Goal: Task Accomplishment & Management: Complete application form

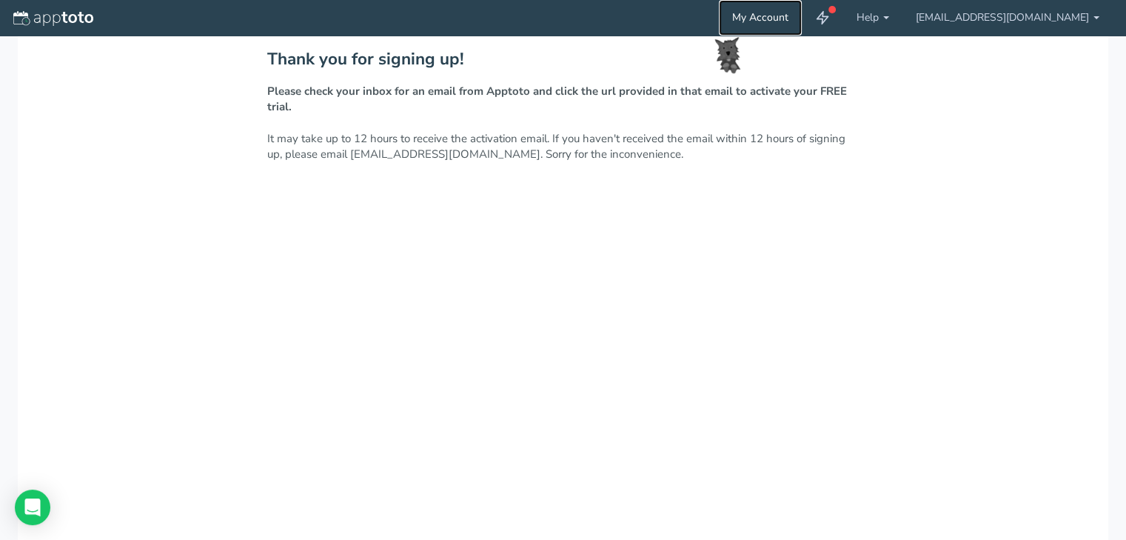
click at [802, 17] on link "My Account" at bounding box center [760, 18] width 83 height 36
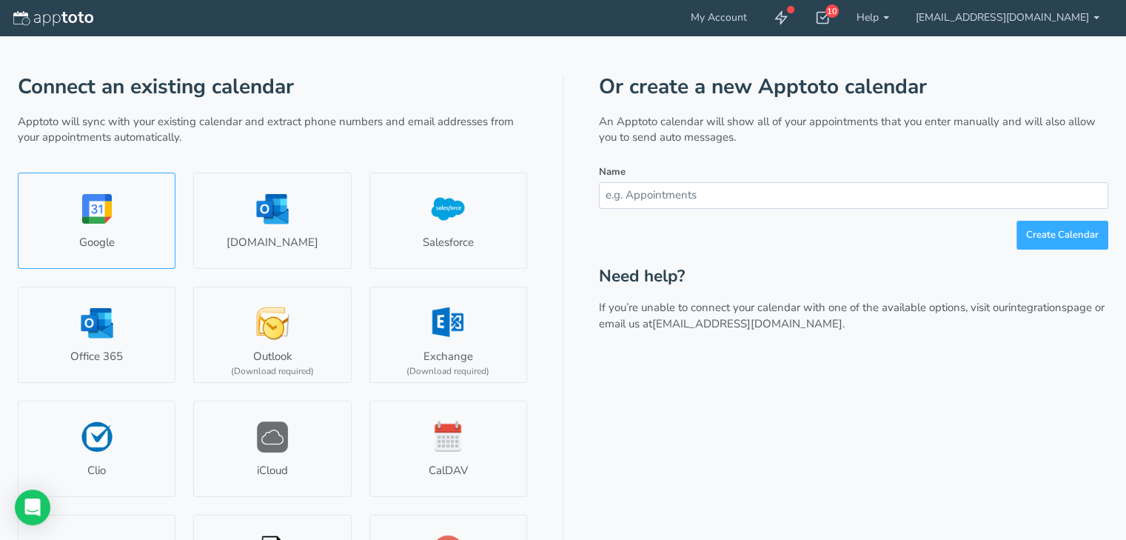
click at [127, 204] on link "Google" at bounding box center [97, 220] width 158 height 96
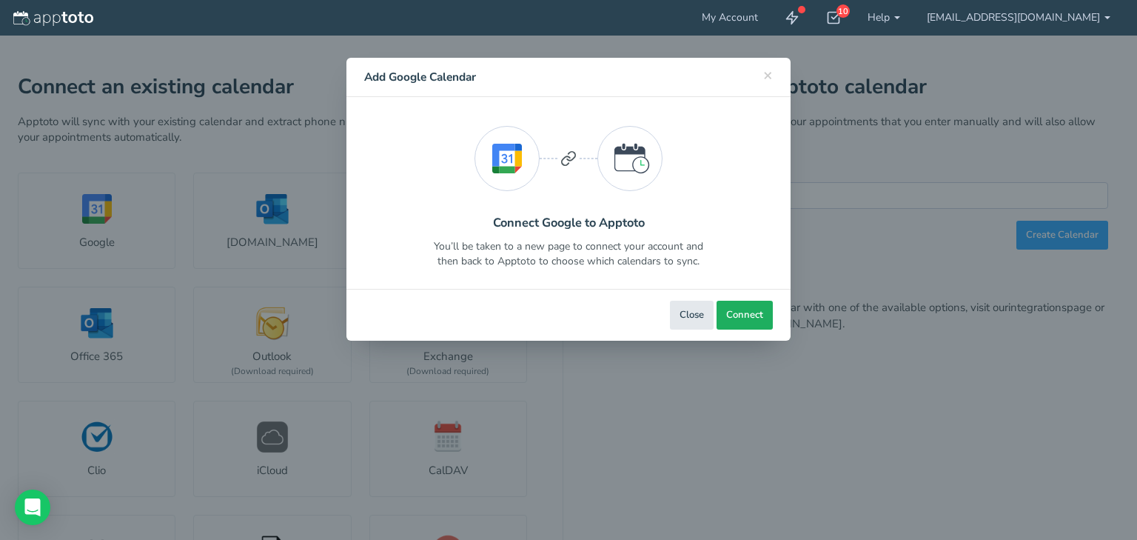
click at [739, 314] on span "Connect" at bounding box center [744, 315] width 37 height 14
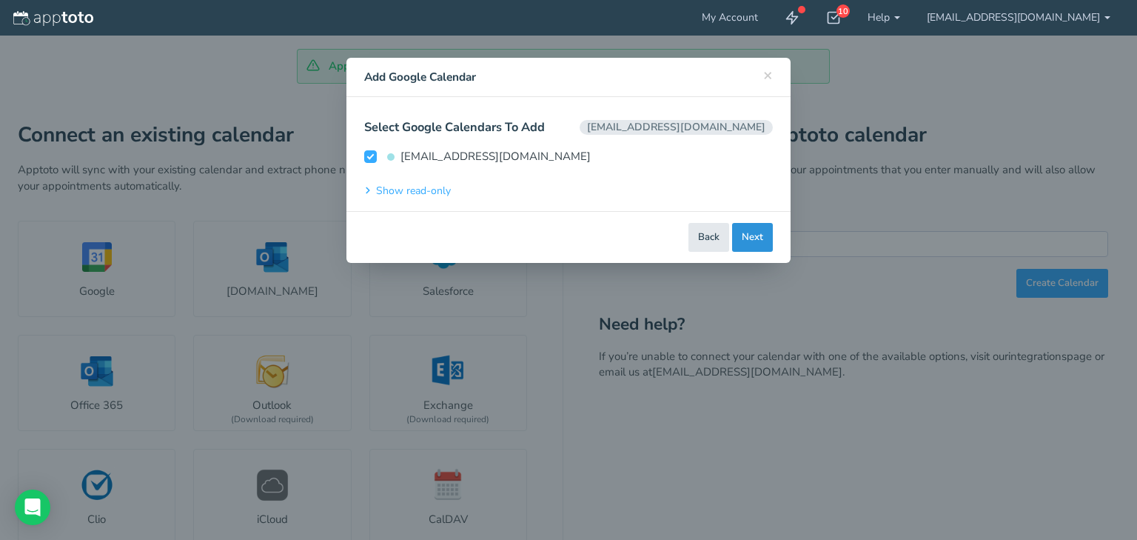
click at [755, 239] on button "Next" at bounding box center [752, 237] width 41 height 29
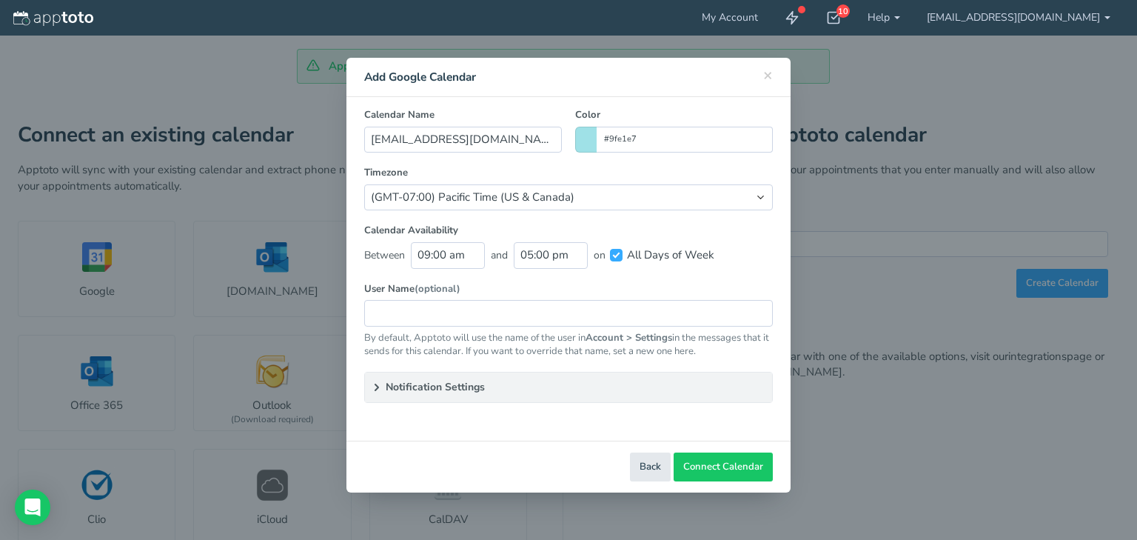
click at [591, 139] on span at bounding box center [585, 140] width 21 height 26
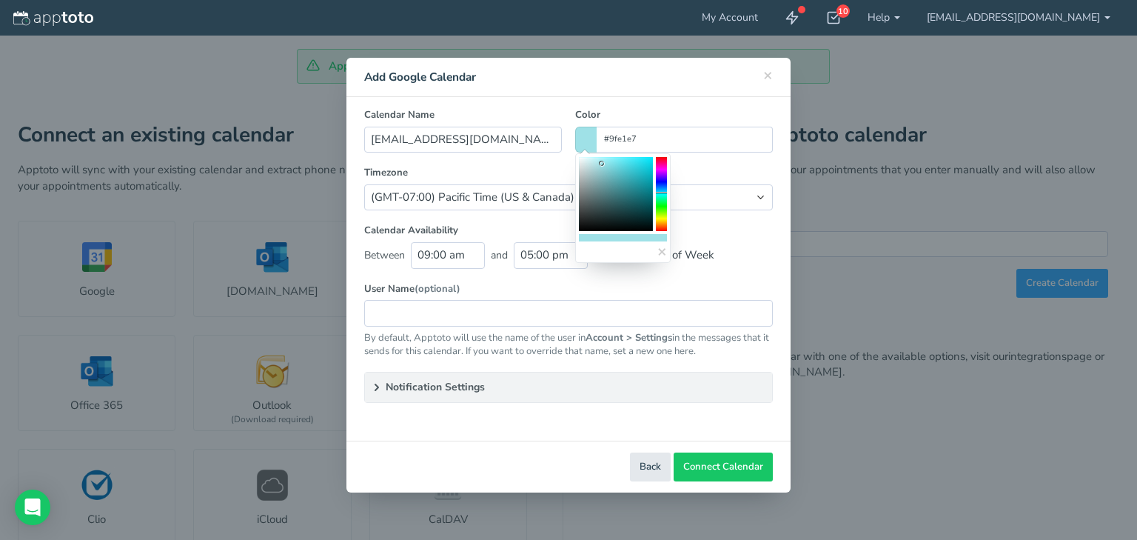
click at [663, 168] on colorpicker-hue at bounding box center [661, 194] width 11 height 74
click at [662, 161] on colorpicker-hue at bounding box center [661, 194] width 11 height 74
click at [662, 187] on colorpicker-hue at bounding box center [661, 194] width 11 height 74
click at [660, 183] on colorpicker-hue at bounding box center [661, 194] width 11 height 74
click at [659, 195] on colorpicker-hue at bounding box center [661, 194] width 11 height 74
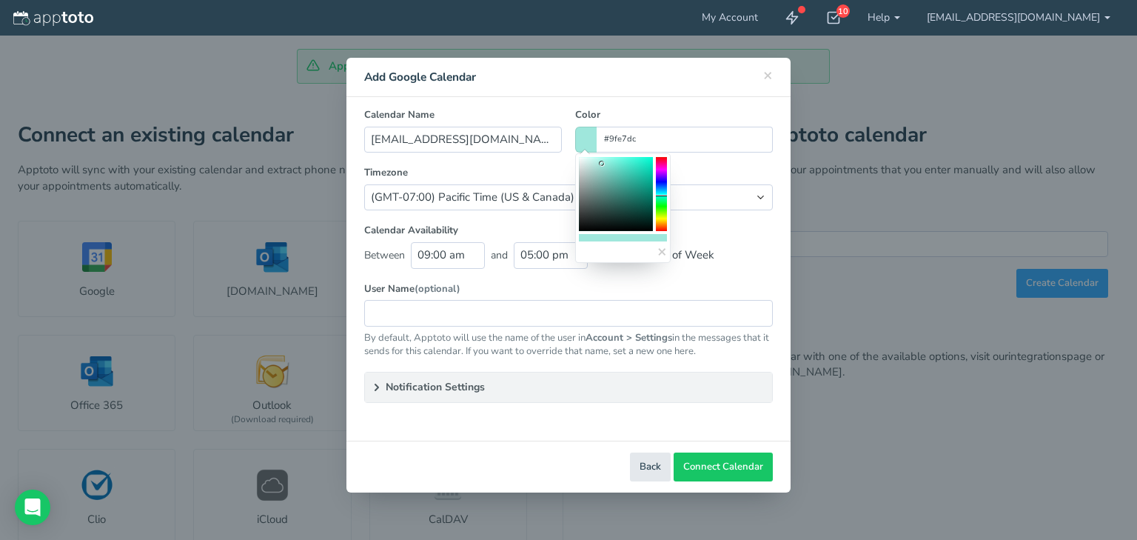
click at [662, 189] on colorpicker-hue at bounding box center [661, 194] width 11 height 74
type input "#9fd0e7"
click at [727, 171] on label "Timezone" at bounding box center [568, 173] width 409 height 14
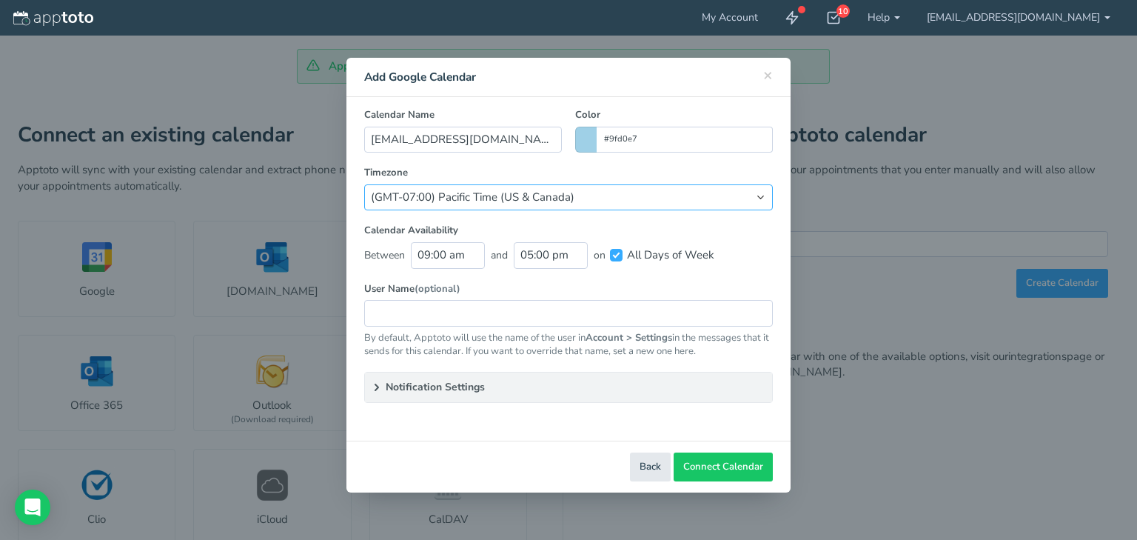
click at [620, 197] on select "(Default) America/Los_Angeles (GMT-10:00) Hawaii (GMT-08:00) Alaska (GMT-07:00)…" at bounding box center [568, 197] width 409 height 26
select select "string:America/Chicago"
click at [364, 184] on select "(Default) America/Los_Angeles (GMT-10:00) Hawaii (GMT-08:00) Alaska (GMT-07:00)…" at bounding box center [568, 197] width 409 height 26
click at [505, 288] on label "User Name (optional)" at bounding box center [568, 289] width 409 height 14
click at [718, 465] on span "Connect Calendar" at bounding box center [723, 467] width 80 height 14
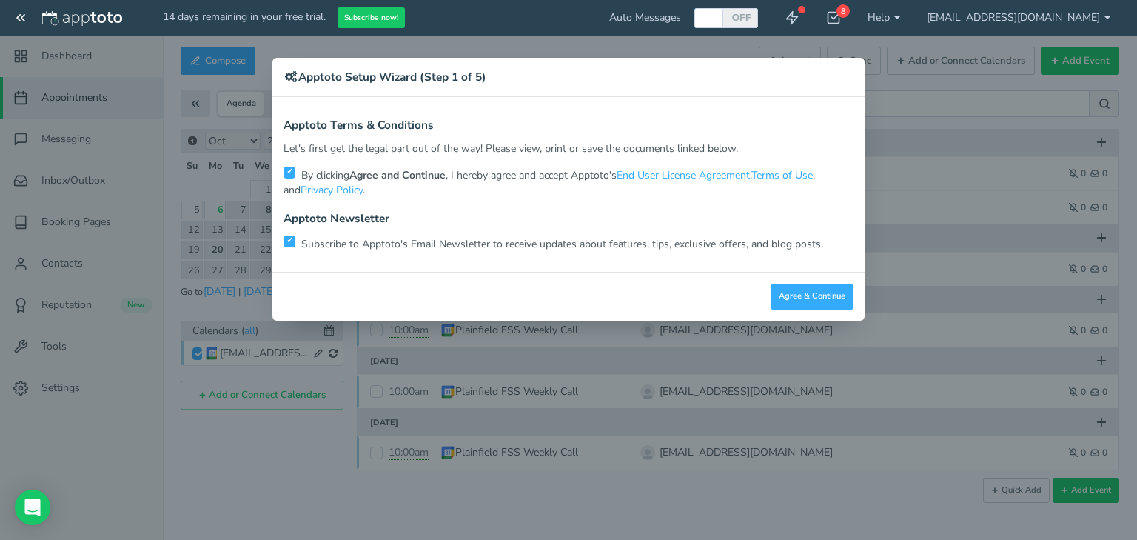
click at [286, 239] on input "checkbox" at bounding box center [289, 241] width 12 height 12
checkbox input "false"
click at [784, 302] on button "Agree & Continue" at bounding box center [812, 296] width 83 height 26
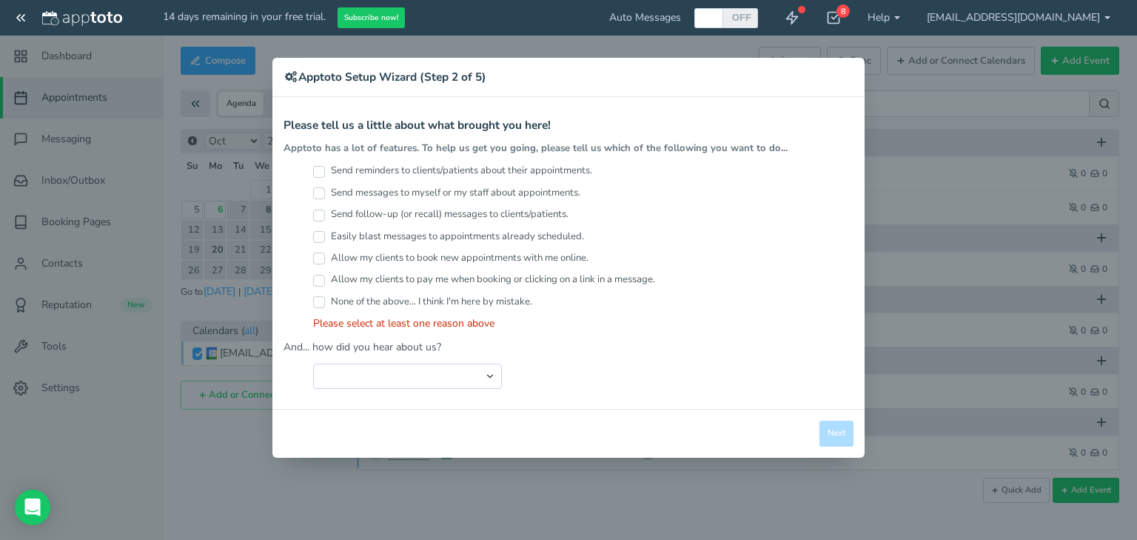
click at [318, 172] on input "Send reminders to clients/patients about their appointments." at bounding box center [319, 172] width 12 height 12
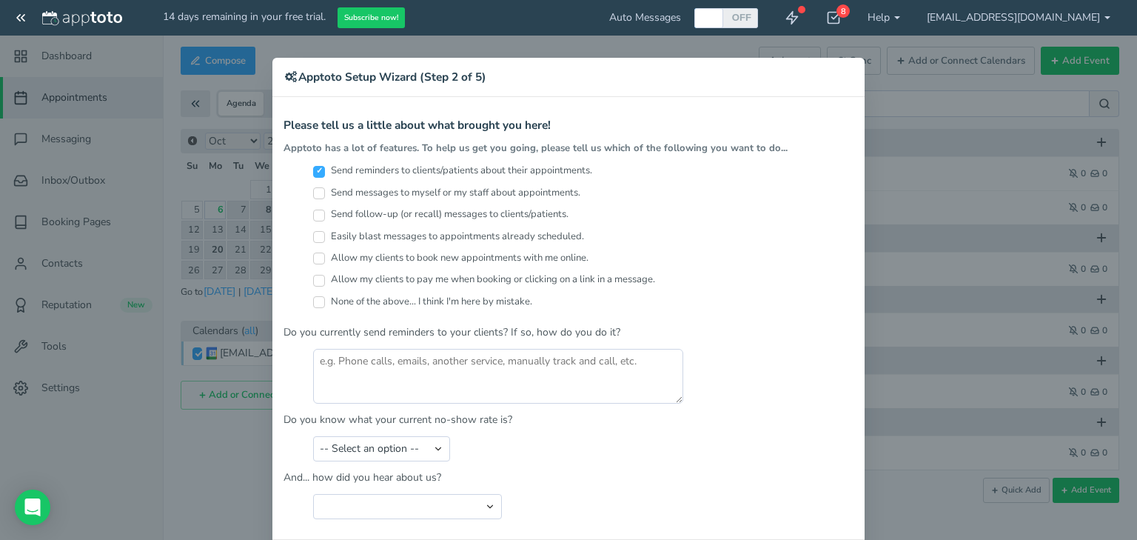
click at [313, 169] on input "Send reminders to clients/patients about their appointments." at bounding box center [319, 172] width 12 height 12
checkbox input "false"
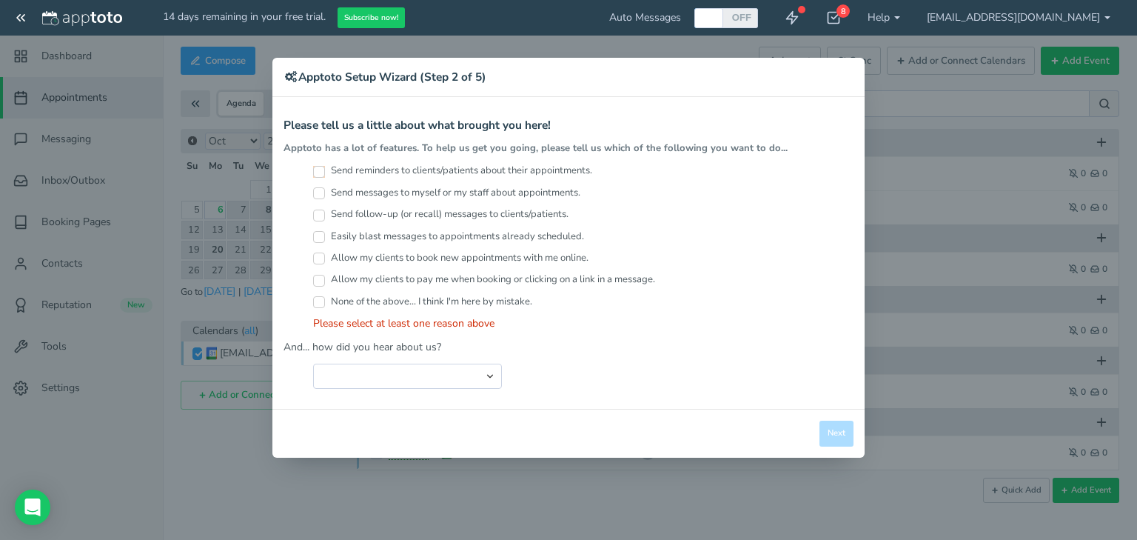
click at [315, 299] on input "None of the above... I think I'm here by mistake." at bounding box center [319, 302] width 12 height 12
checkbox input "true"
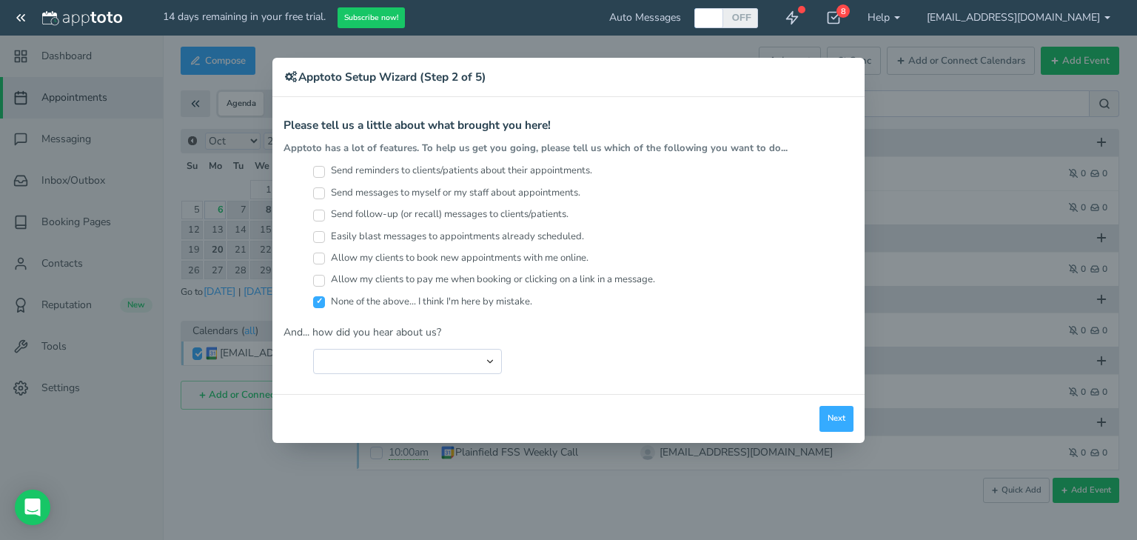
drag, startPoint x: 323, startPoint y: 193, endPoint x: 322, endPoint y: 216, distance: 23.0
click at [323, 194] on input "Send messages to myself or my staff about appointments." at bounding box center [319, 193] width 12 height 12
checkbox input "true"
click at [326, 300] on label "None of the above... I think I'm here by mistake." at bounding box center [422, 302] width 219 height 14
click at [325, 300] on input "None of the above... I think I'm here by mistake." at bounding box center [319, 302] width 12 height 12
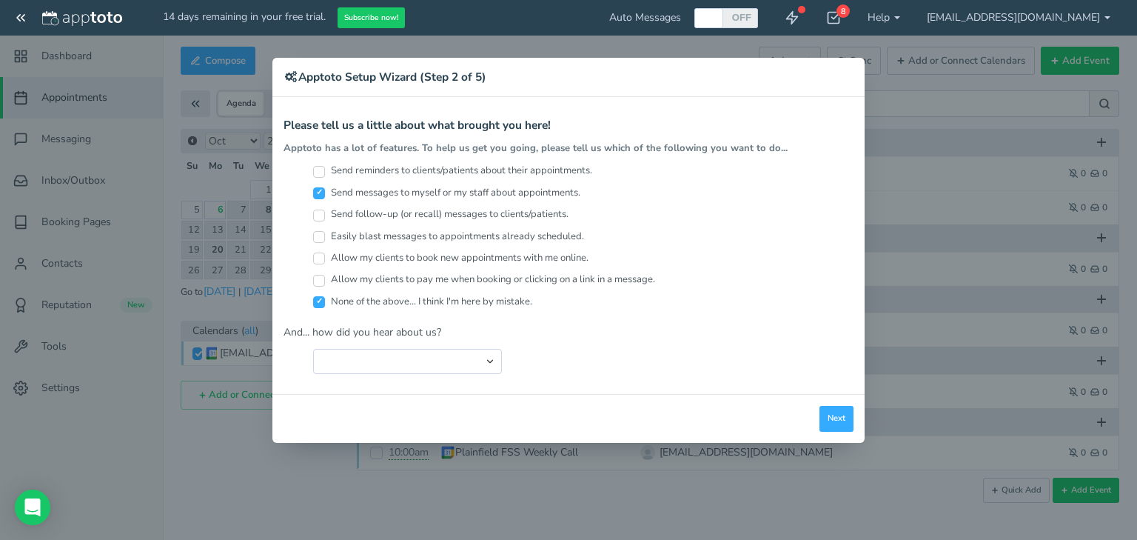
checkbox input "false"
click at [831, 419] on button "Next" at bounding box center [836, 419] width 34 height 26
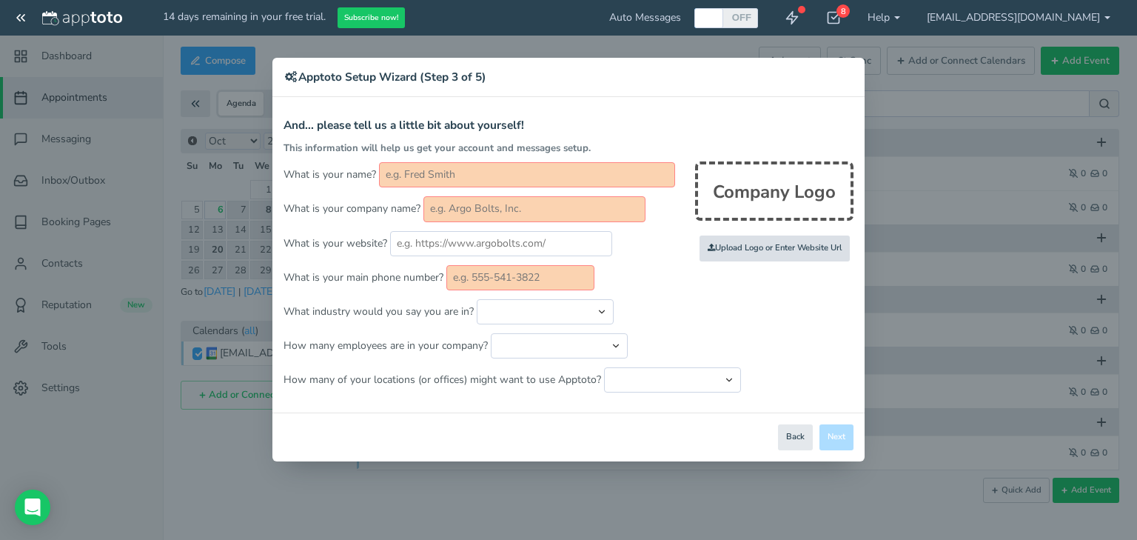
click at [762, 245] on input "file" at bounding box center [450, 249] width 1409 height 102
type input "C:\fakepath\NA_2020_MathnasiumBrand_Zoom_Backgrounds_RedCharacterLogo.png"
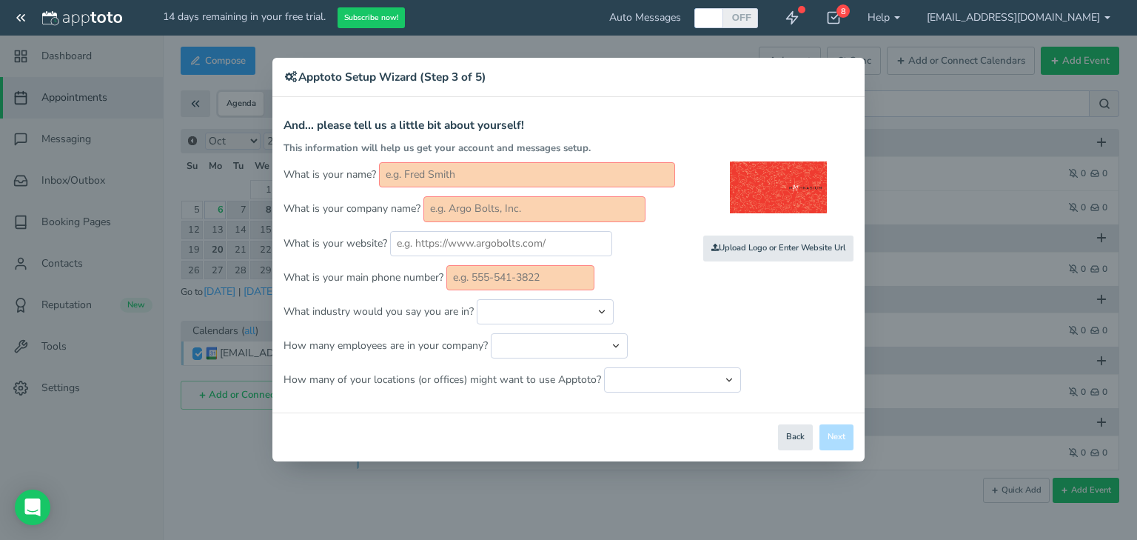
click at [475, 175] on input "text" at bounding box center [527, 174] width 296 height 25
type input "Mathnasium Plainfield"
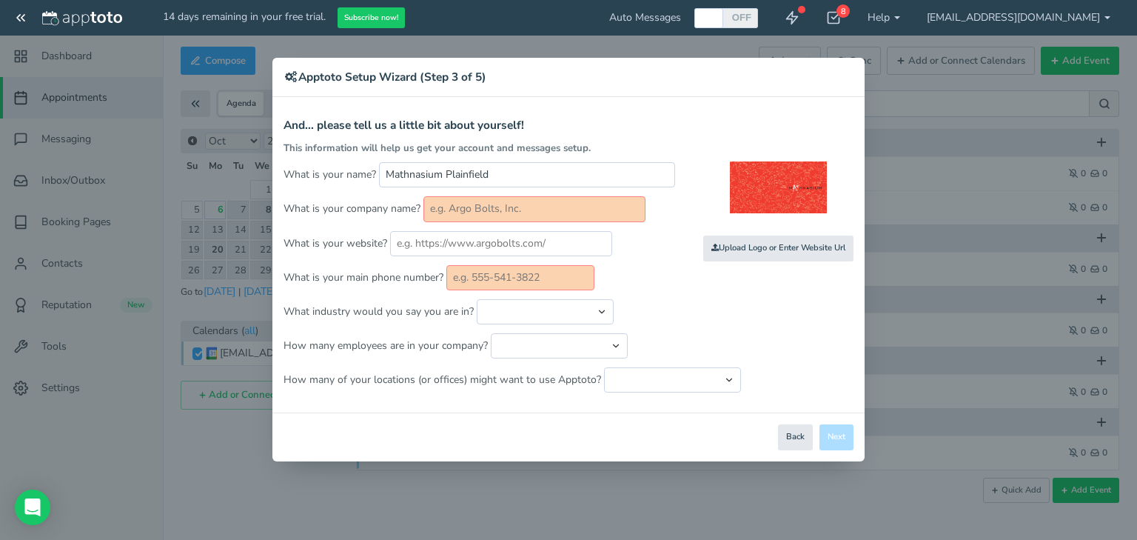
click at [511, 207] on input "text" at bounding box center [534, 208] width 222 height 25
type input "Mathnasium"
click at [537, 280] on input "text" at bounding box center [520, 277] width 148 height 25
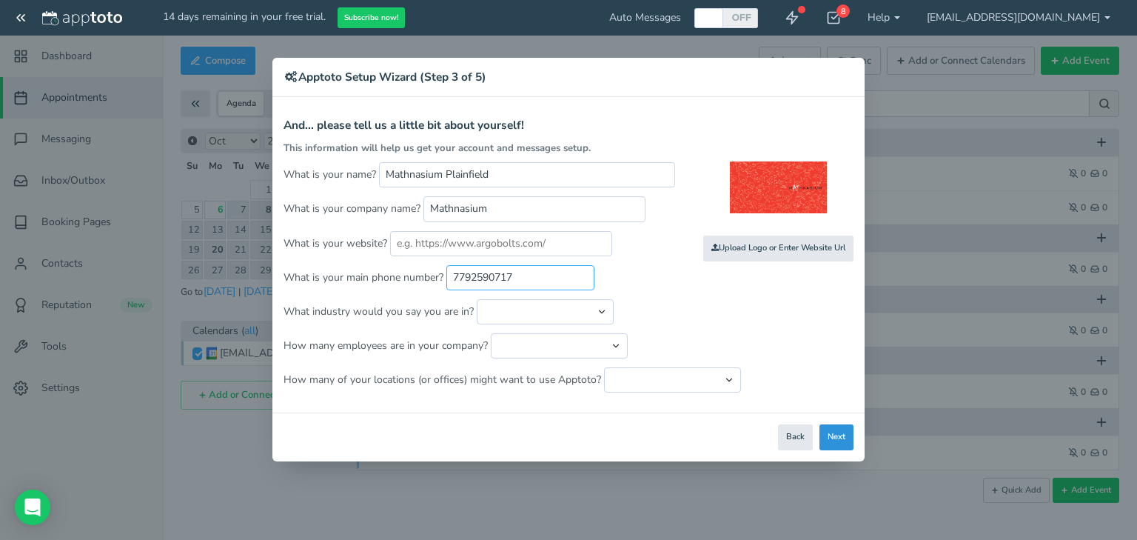
type input "7792590717"
click at [829, 433] on button "Next" at bounding box center [836, 437] width 34 height 26
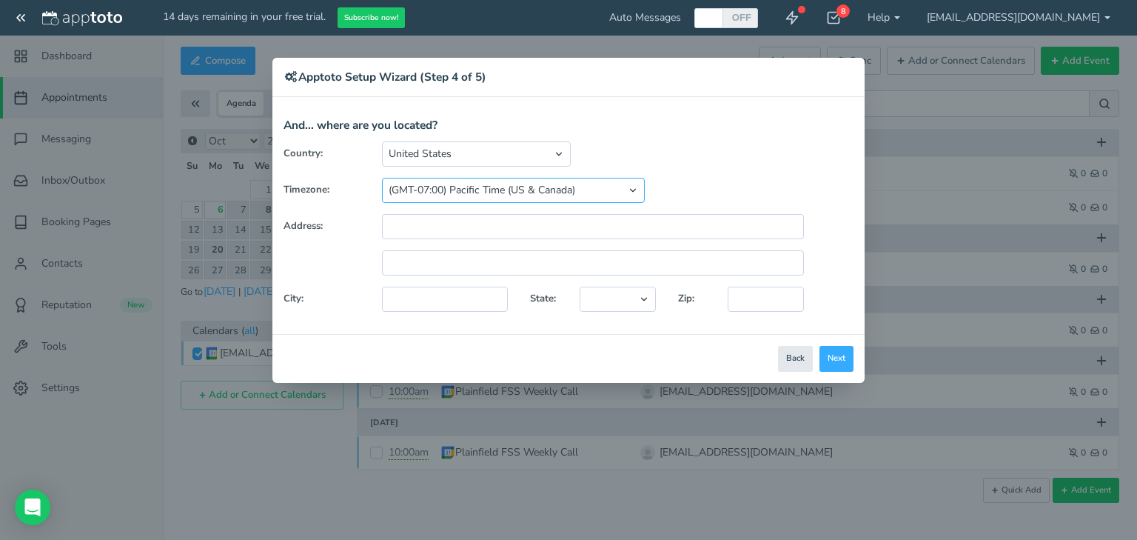
click at [574, 187] on select "(GMT-10:00) Hawaii (GMT-08:00) Alaska (GMT-07:00) Pacific Time (US & Canada) (G…" at bounding box center [513, 190] width 263 height 25
select select "string:America/Chicago"
click at [382, 178] on select "(GMT-10:00) Hawaii (GMT-08:00) Alaska (GMT-07:00) Pacific Time (US & Canada) (G…" at bounding box center [513, 190] width 263 height 25
click at [841, 355] on button "Next" at bounding box center [836, 359] width 34 height 26
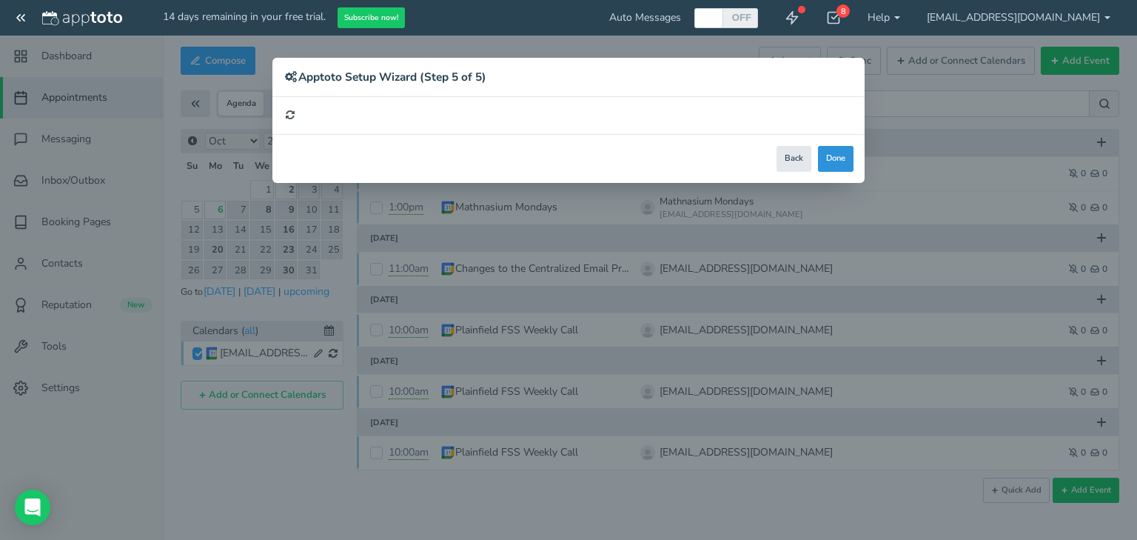
click at [831, 158] on div "× Apptoto Setup Wizard (Step 5 of 5) Apptoto Terms & Conditions Let's first get…" at bounding box center [568, 120] width 592 height 125
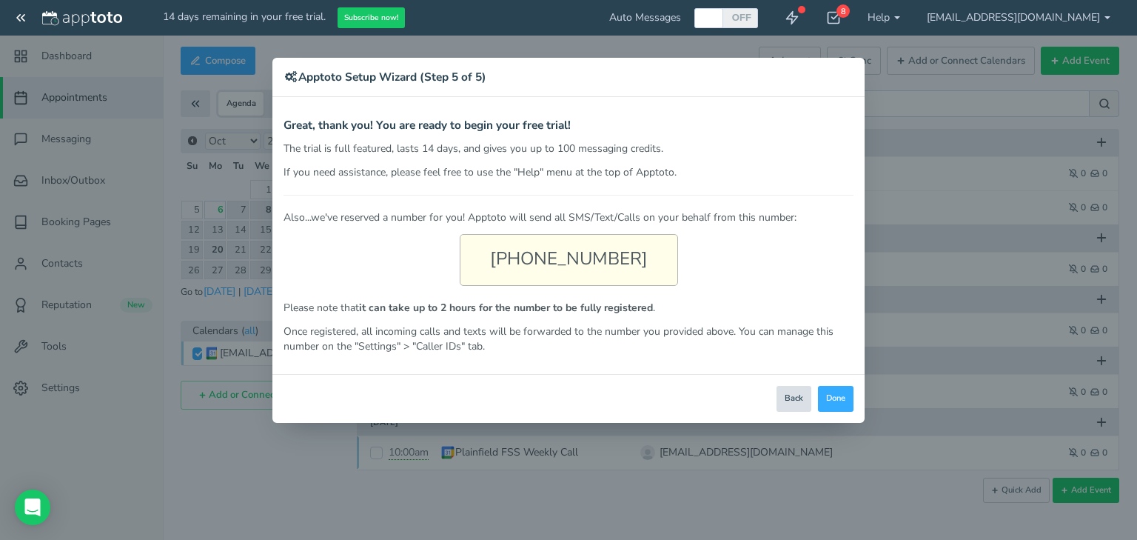
click at [792, 395] on button "Back" at bounding box center [793, 399] width 35 height 26
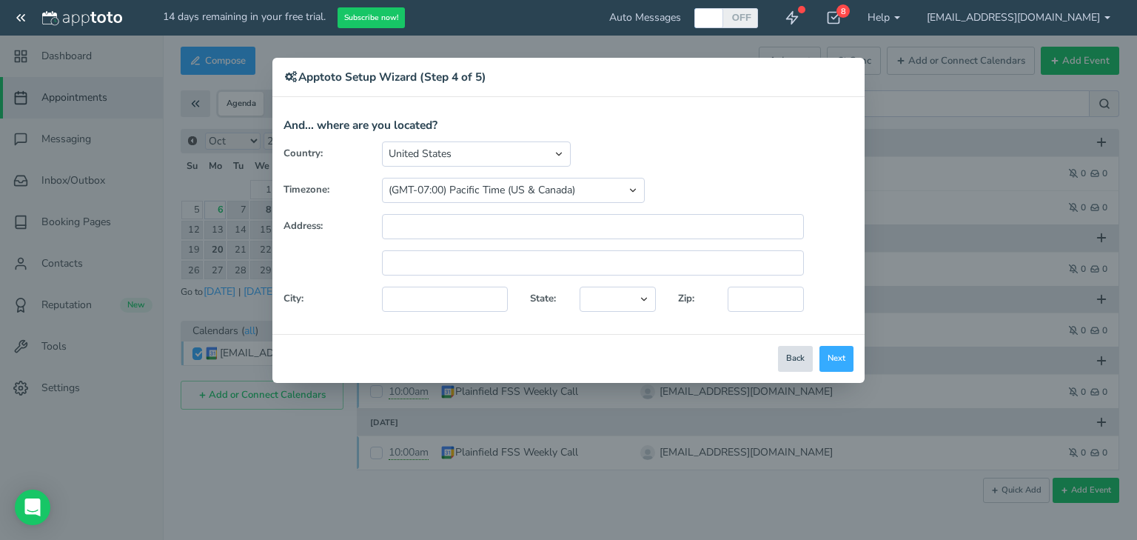
click at [799, 363] on button "Back" at bounding box center [795, 359] width 35 height 26
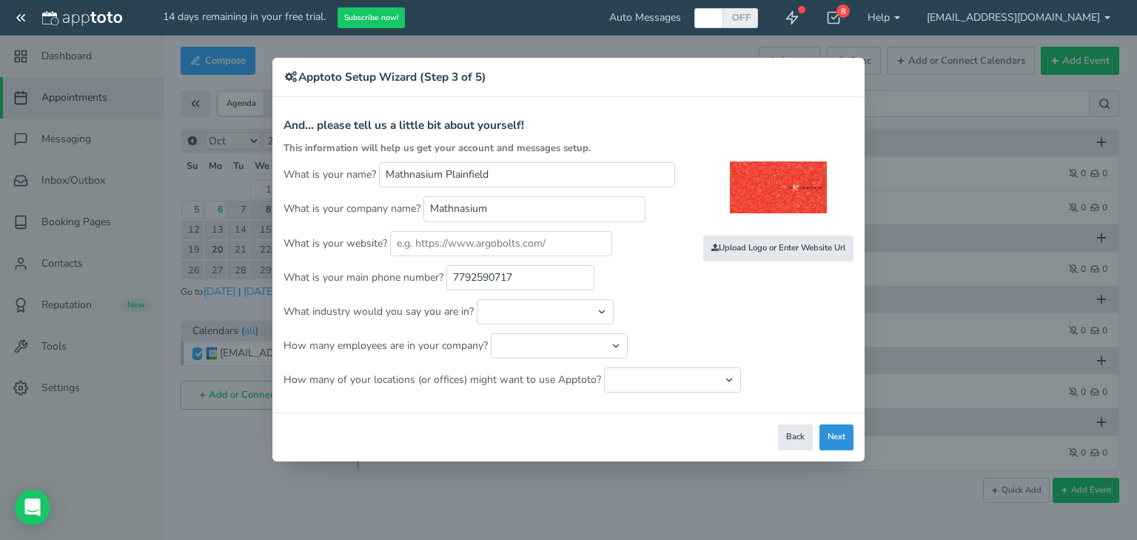
click at [842, 435] on button "Next" at bounding box center [836, 437] width 34 height 26
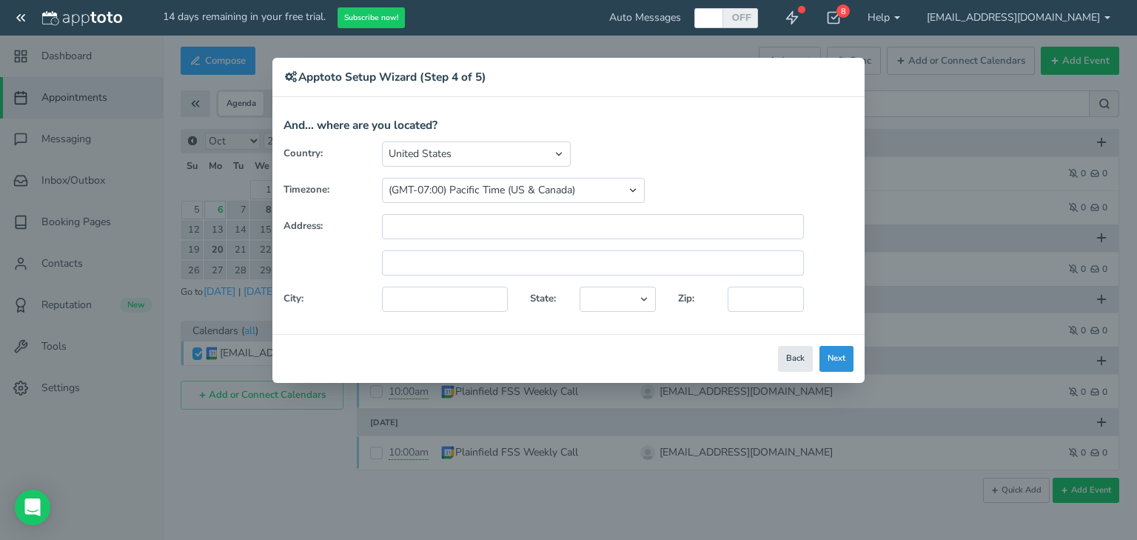
click at [839, 363] on button "Next" at bounding box center [836, 359] width 34 height 26
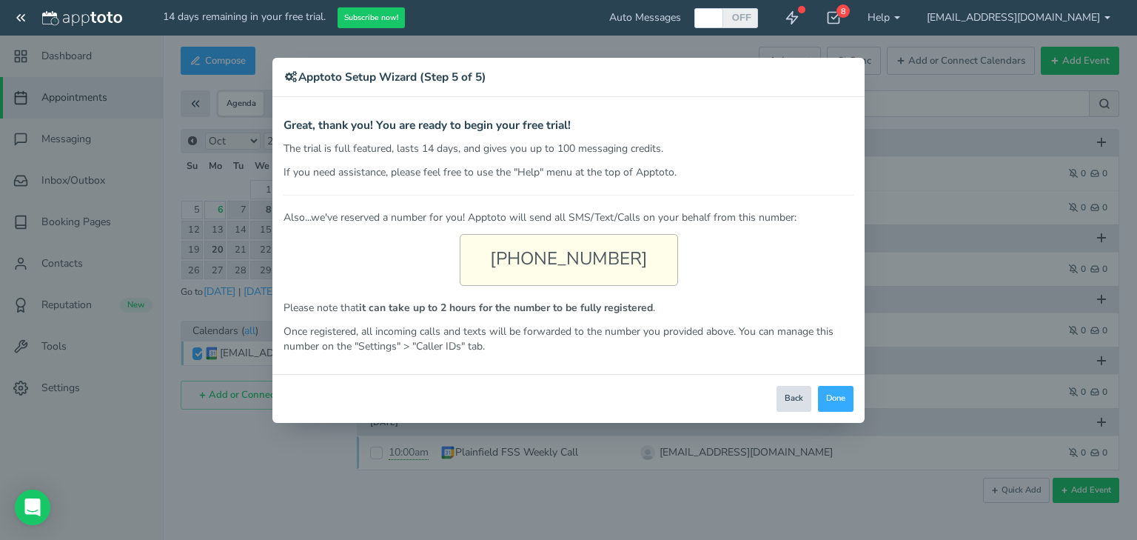
click at [794, 400] on button "Back" at bounding box center [793, 399] width 35 height 26
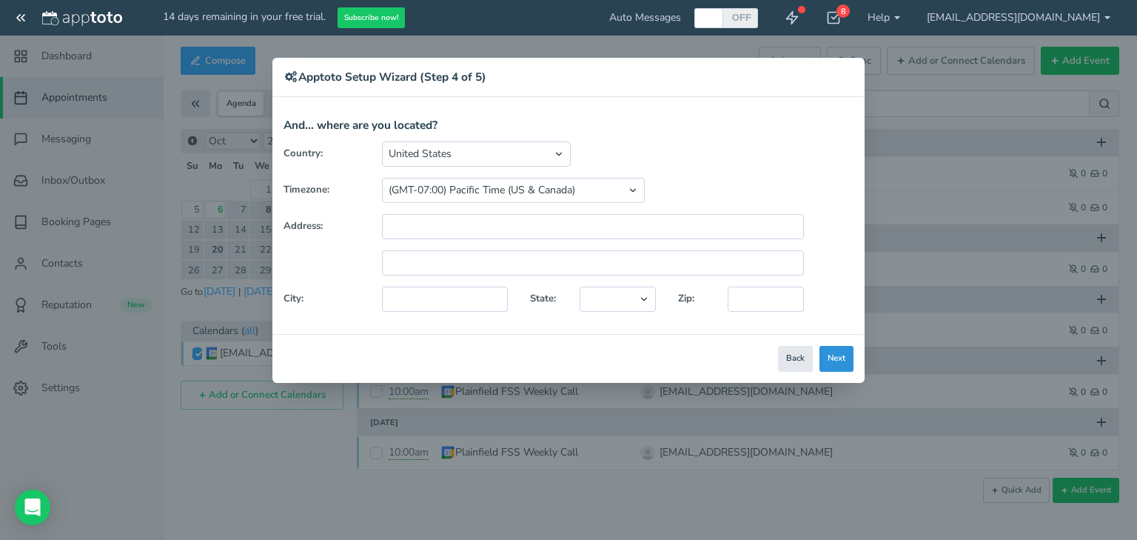
click at [829, 356] on button "Next" at bounding box center [836, 359] width 34 height 26
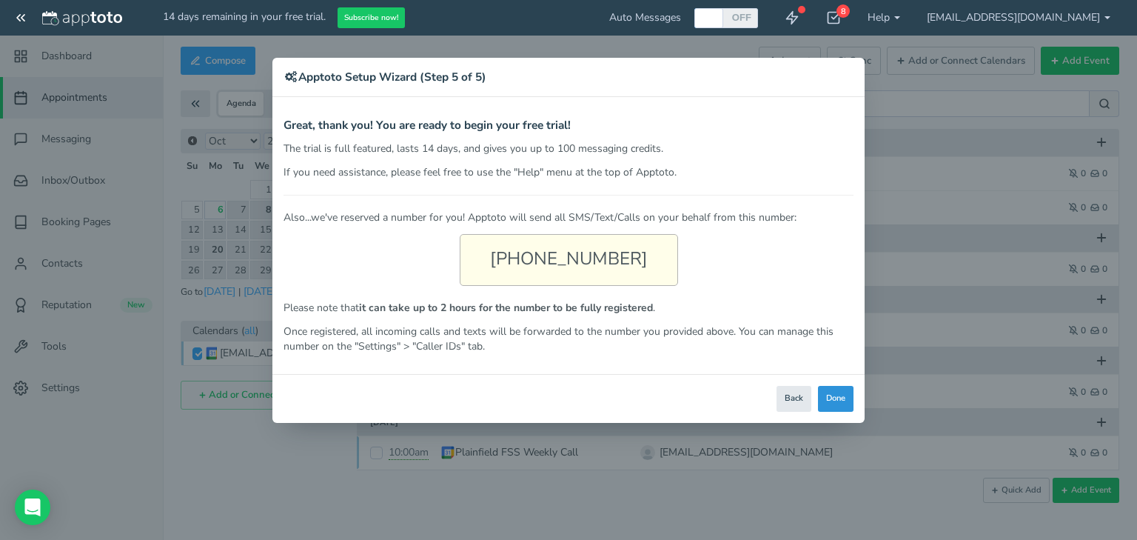
click at [838, 397] on button "Done" at bounding box center [836, 399] width 36 height 26
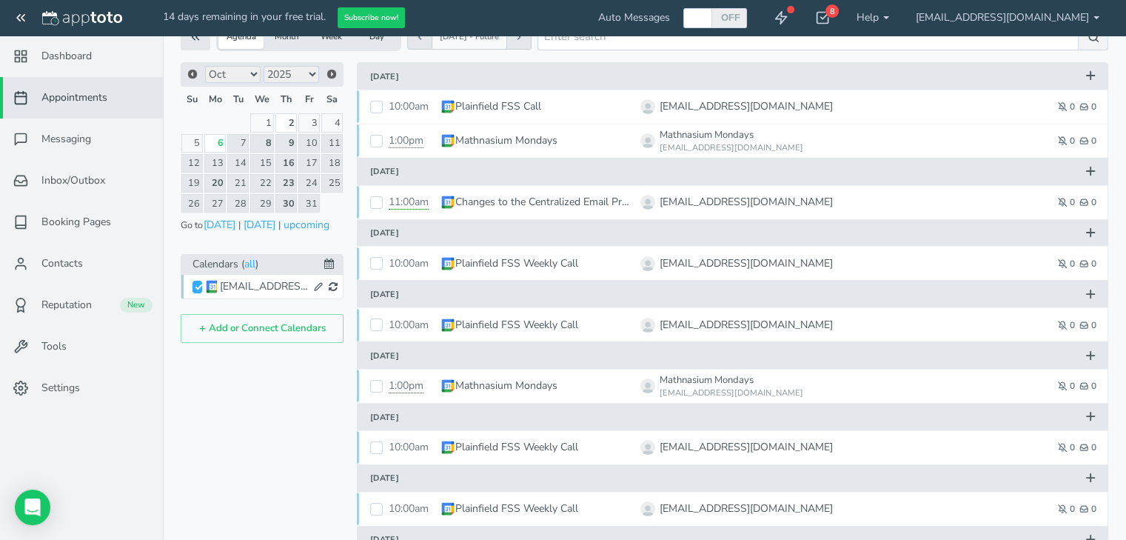
scroll to position [74, 0]
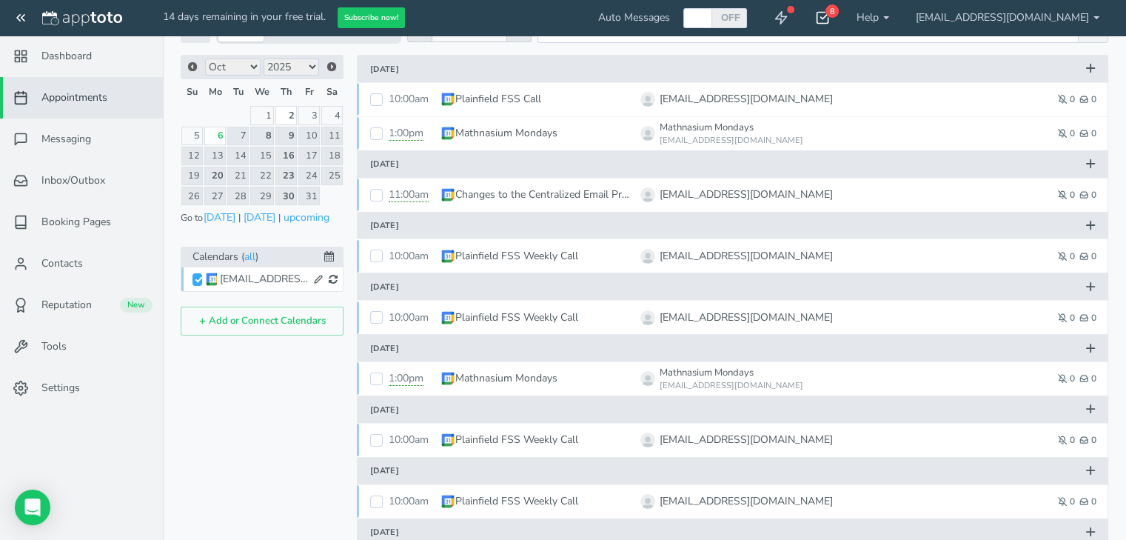
click at [829, 18] on use at bounding box center [823, 18] width 12 height 11
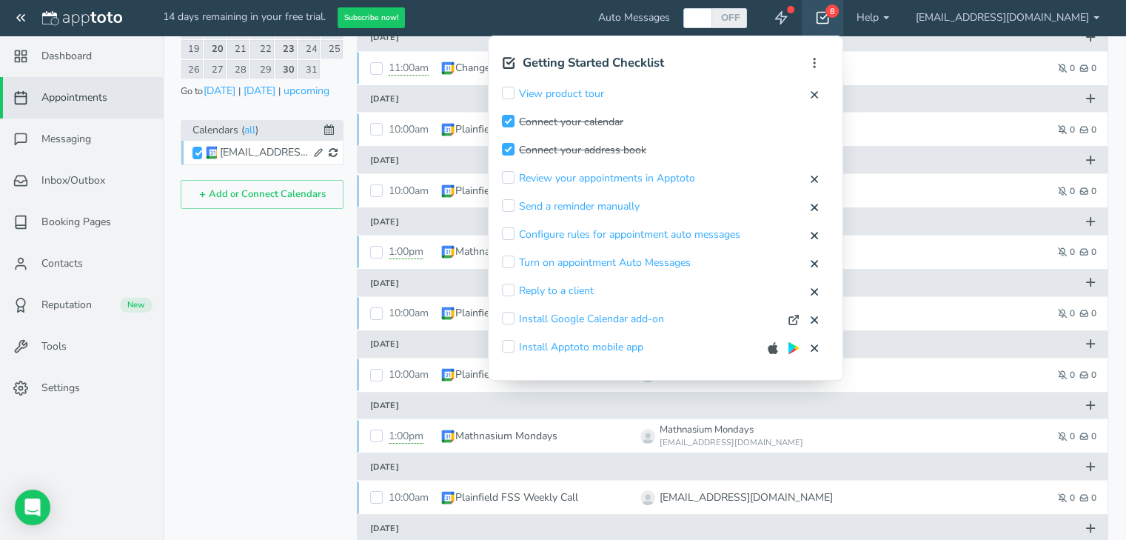
scroll to position [222, 0]
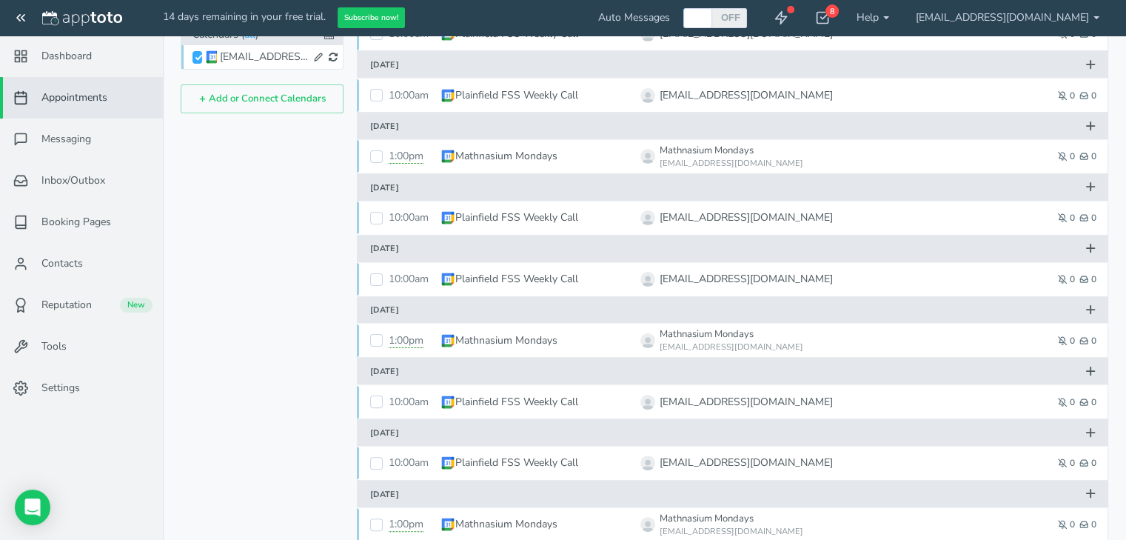
scroll to position [370, 0]
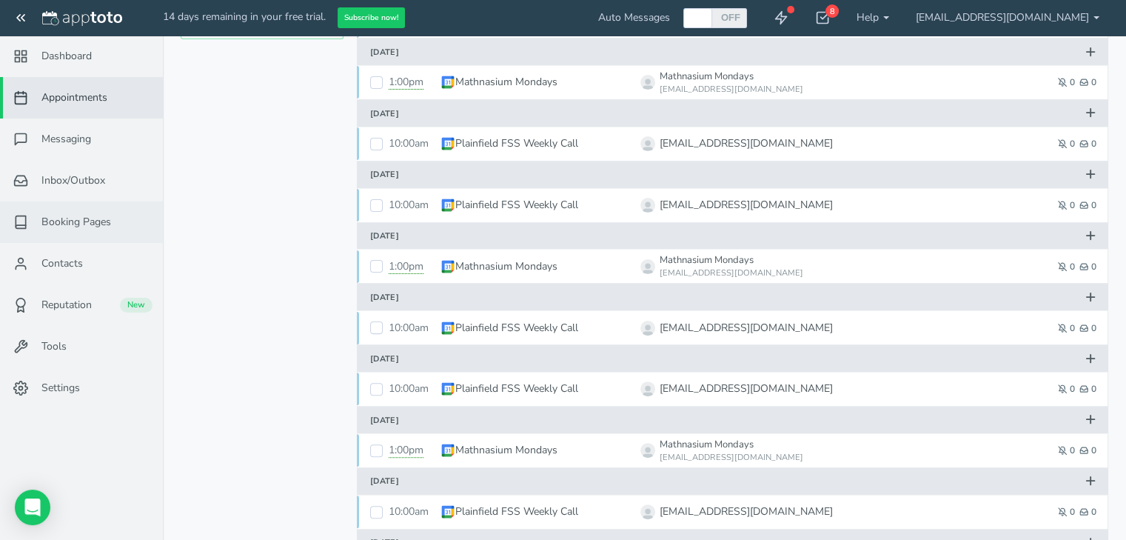
click at [70, 220] on span "Booking Pages" at bounding box center [76, 222] width 70 height 15
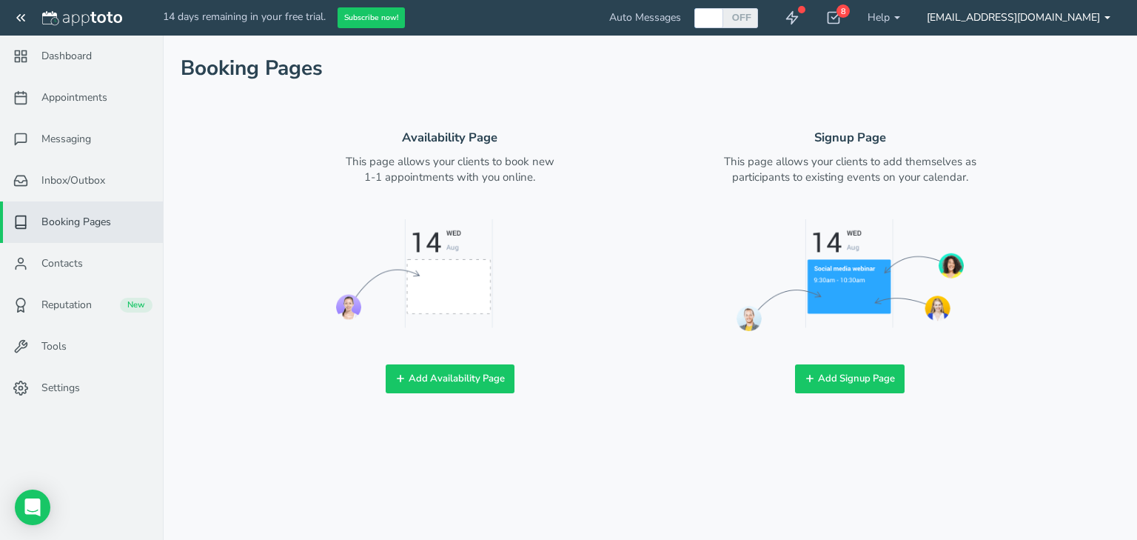
click at [1014, 16] on link "[EMAIL_ADDRESS][DOMAIN_NAME]" at bounding box center [1018, 18] width 210 height 36
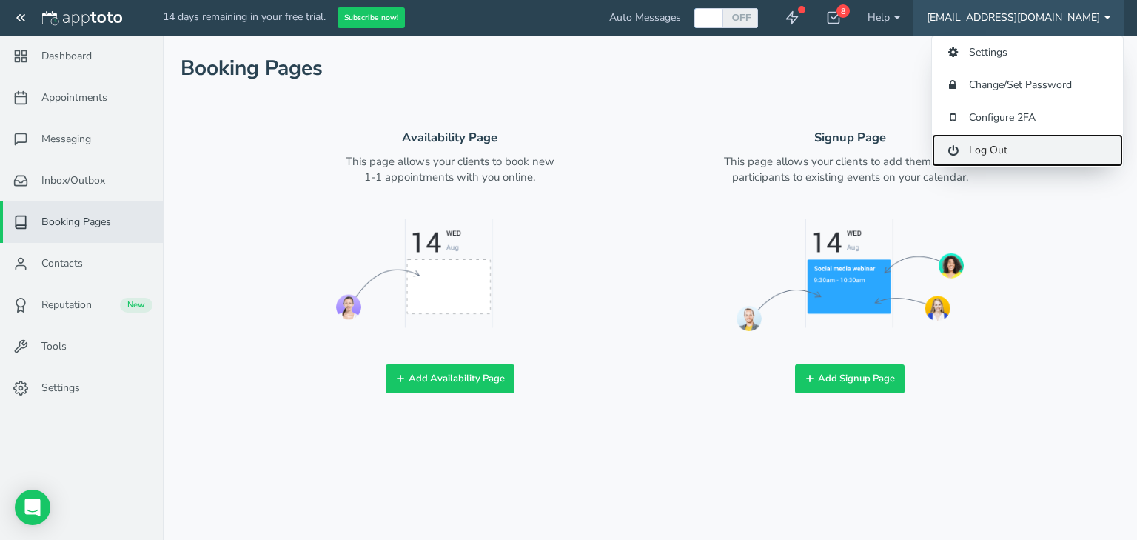
click at [999, 154] on link "Log Out" at bounding box center [1027, 150] width 191 height 33
